Goal: Communication & Community: Answer question/provide support

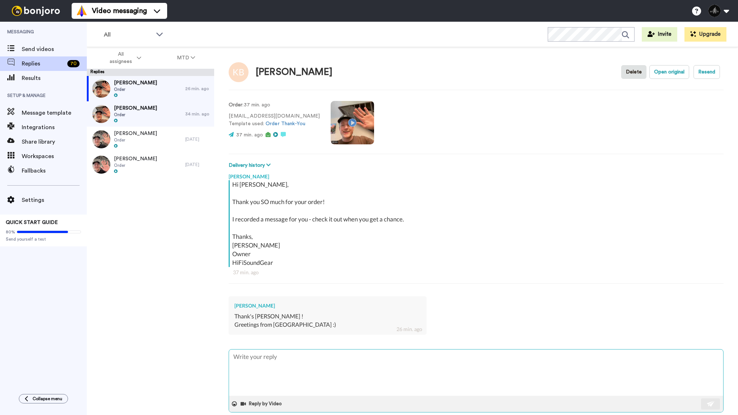
click at [288, 372] on textarea at bounding box center [476, 373] width 494 height 46
type textarea "Y"
type textarea "x"
type textarea "Yo"
type textarea "x"
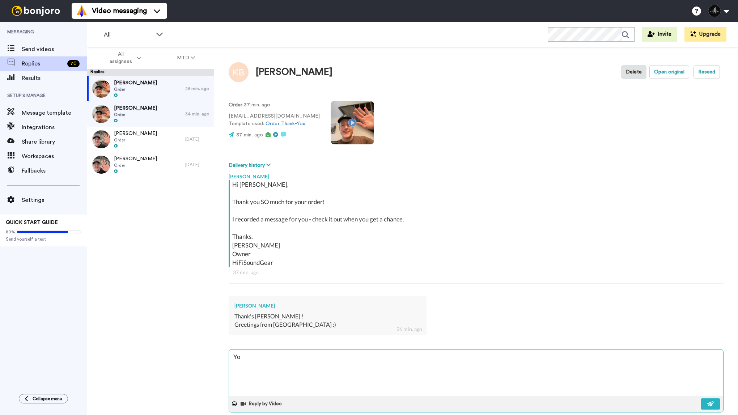
type textarea "You"
type textarea "x"
type textarea "You"
type textarea "x"
type textarea "You a"
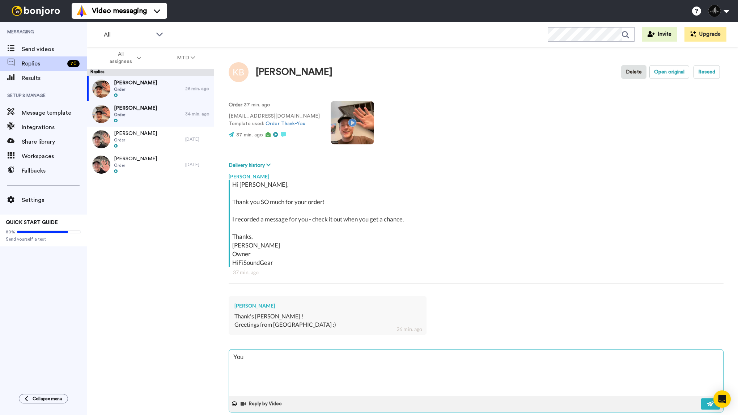
type textarea "x"
type textarea "You ar"
type textarea "x"
type textarea "You are"
type textarea "x"
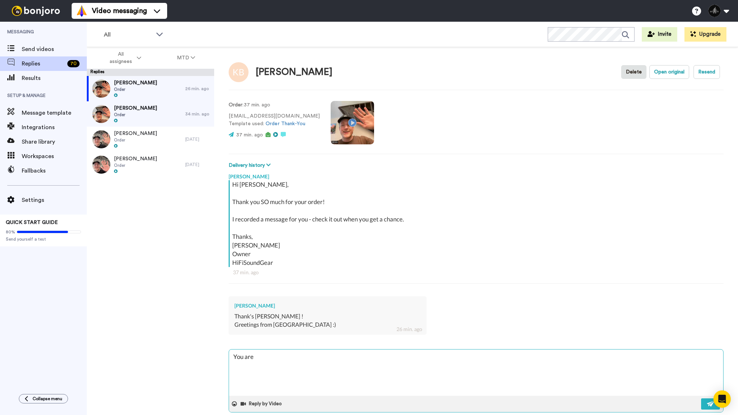
type textarea "You are"
type textarea "x"
type textarea "You are w"
type textarea "x"
type textarea "You are we"
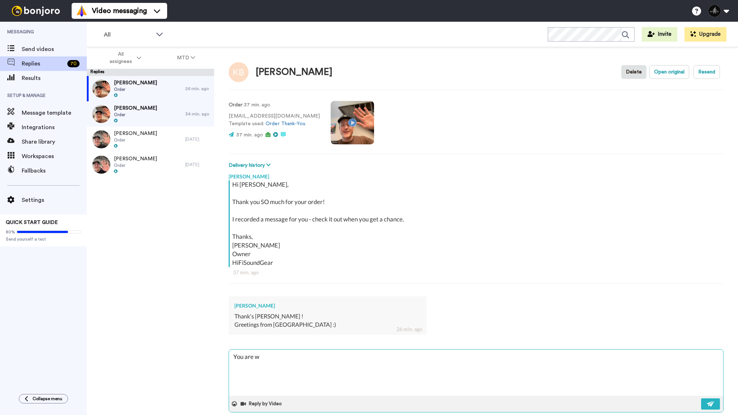
type textarea "x"
type textarea "You are wel"
type textarea "x"
type textarea "You are welc"
type textarea "x"
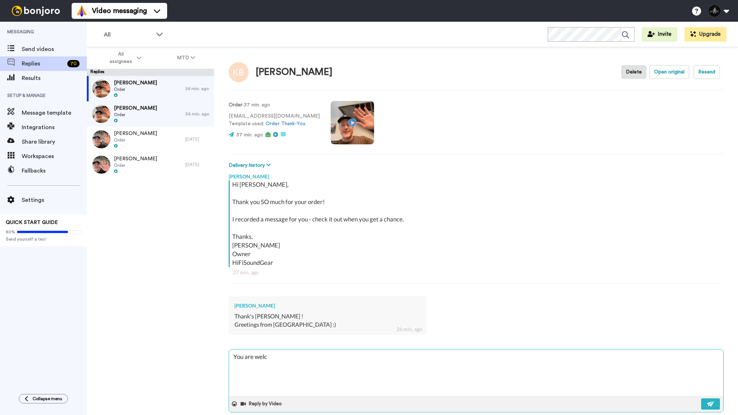
type textarea "You are welco"
type textarea "x"
type textarea "You are welcom"
type textarea "x"
type textarea "You are welcome"
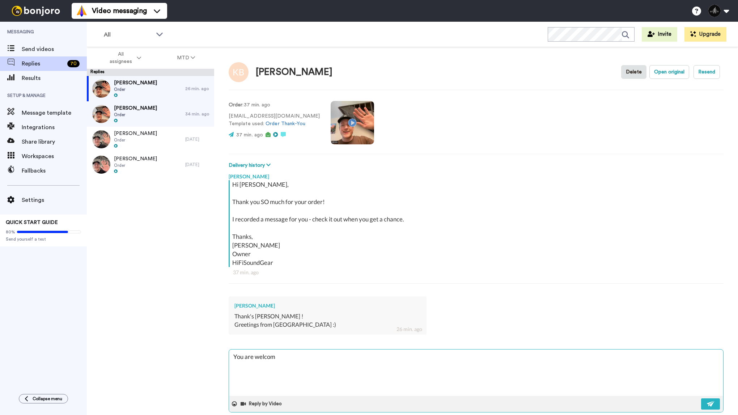
type textarea "x"
type textarea "You are welcome!"
type textarea "x"
type textarea "You are welcome!"
type textarea "x"
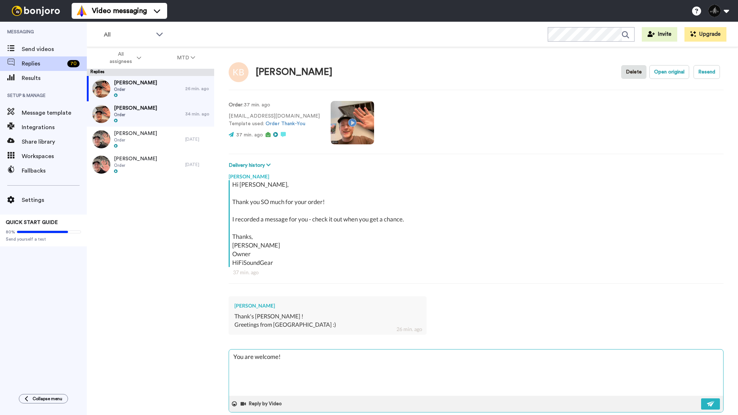
type textarea "You are welcome! :"
type textarea "x"
type textarea "You are welcome! :)"
type textarea "x"
type textarea "You are welcome! :)"
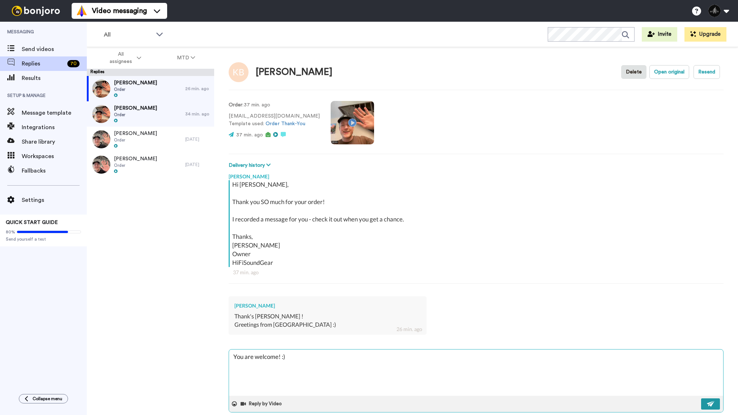
click at [712, 404] on img at bounding box center [711, 404] width 8 height 6
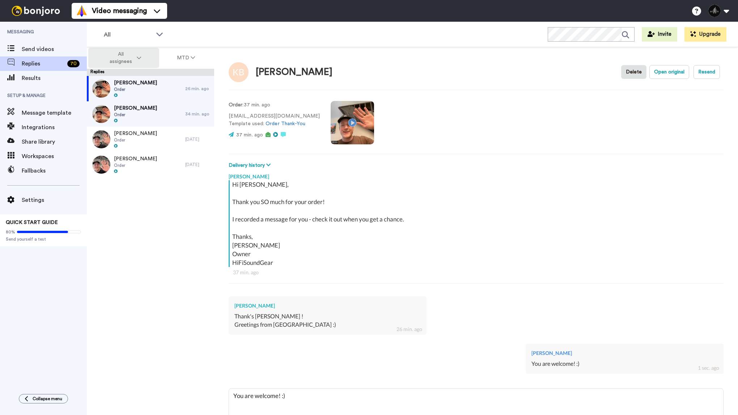
type textarea "x"
